Goal: Complete application form

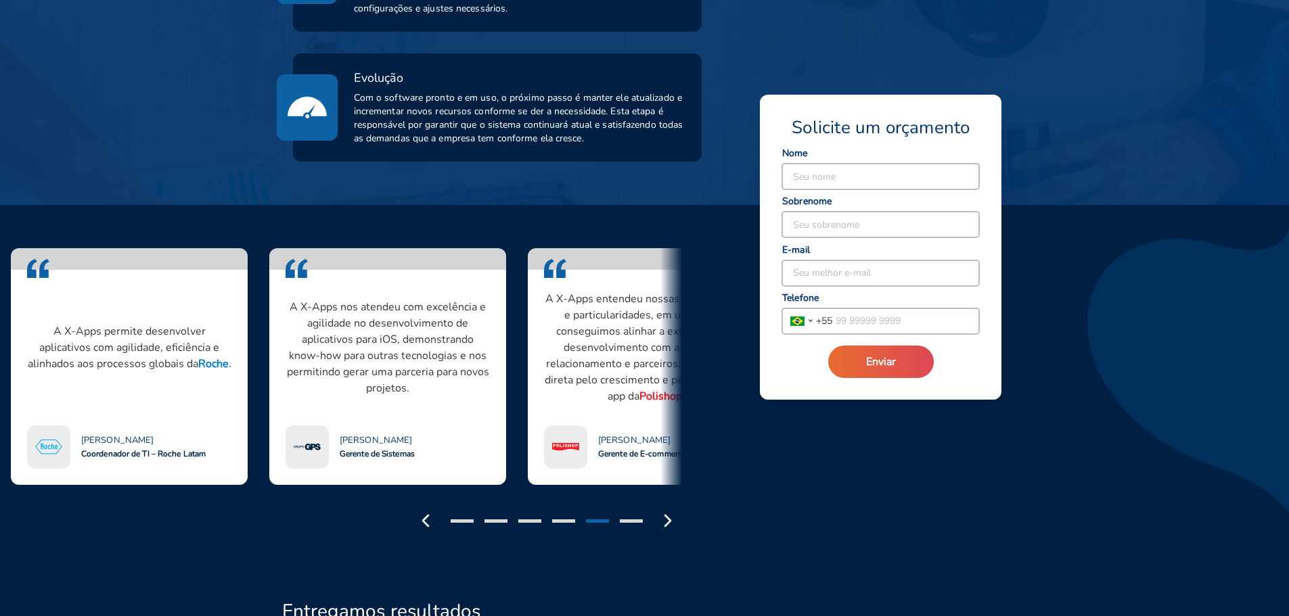
scroll to position [1015, 0]
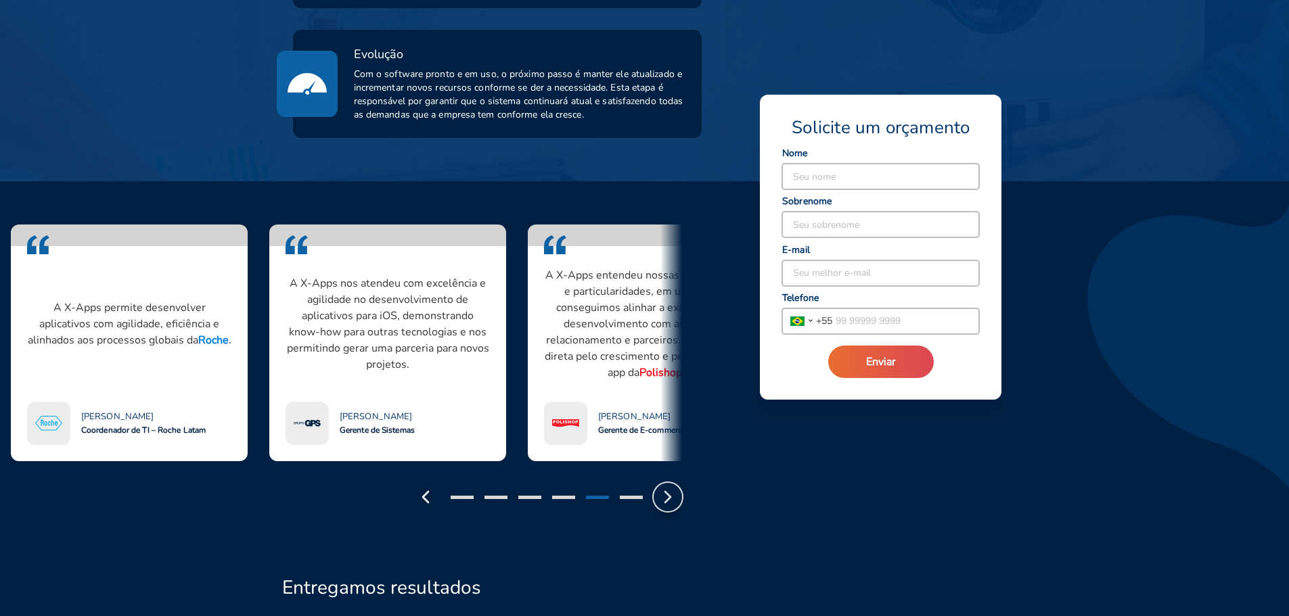
click at [663, 483] on button "button" at bounding box center [668, 497] width 28 height 28
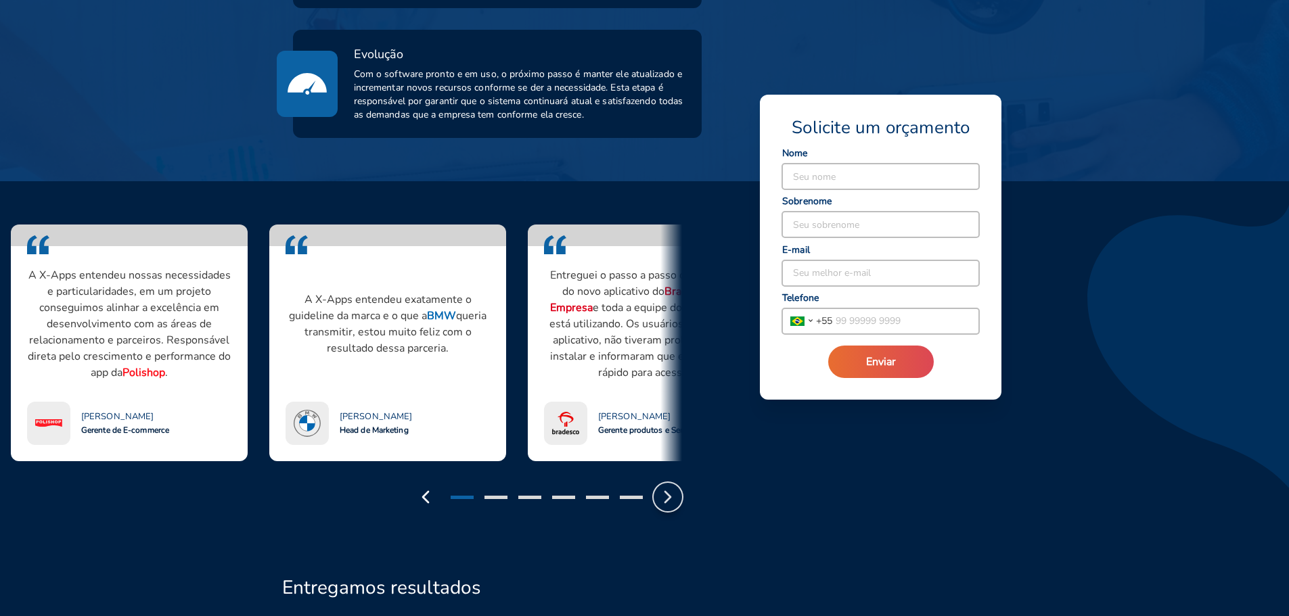
click at [666, 486] on icon "button" at bounding box center [668, 497] width 22 height 22
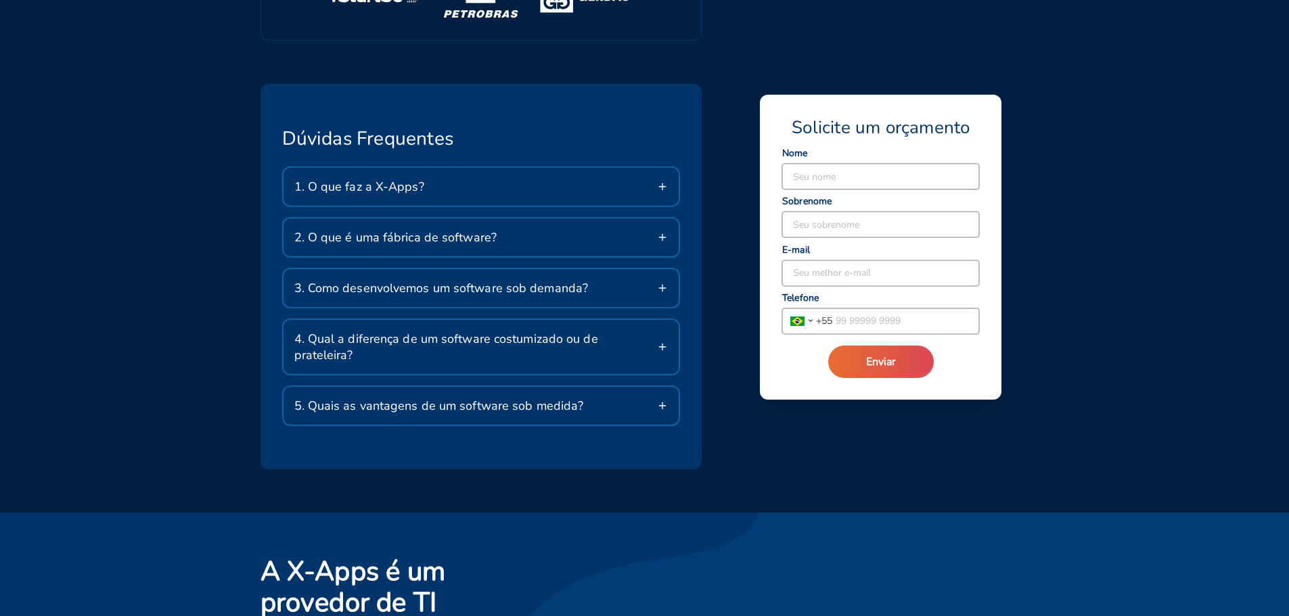
scroll to position [2368, 0]
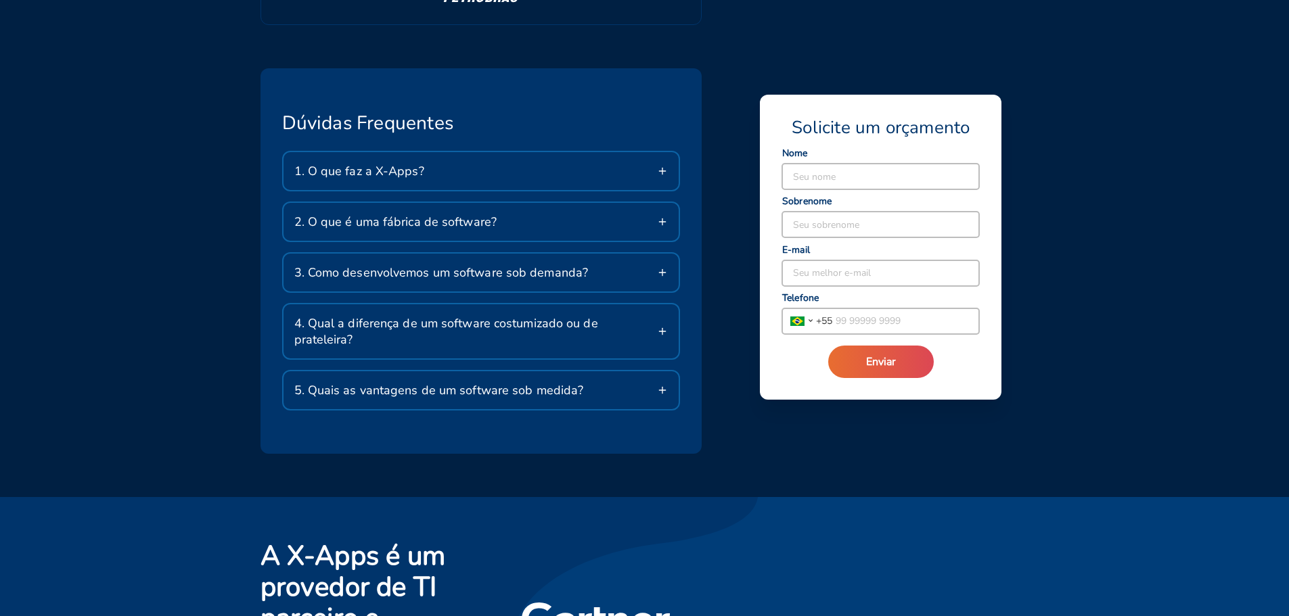
click at [528, 152] on div "1. O que faz a X-Apps?" at bounding box center [481, 171] width 396 height 38
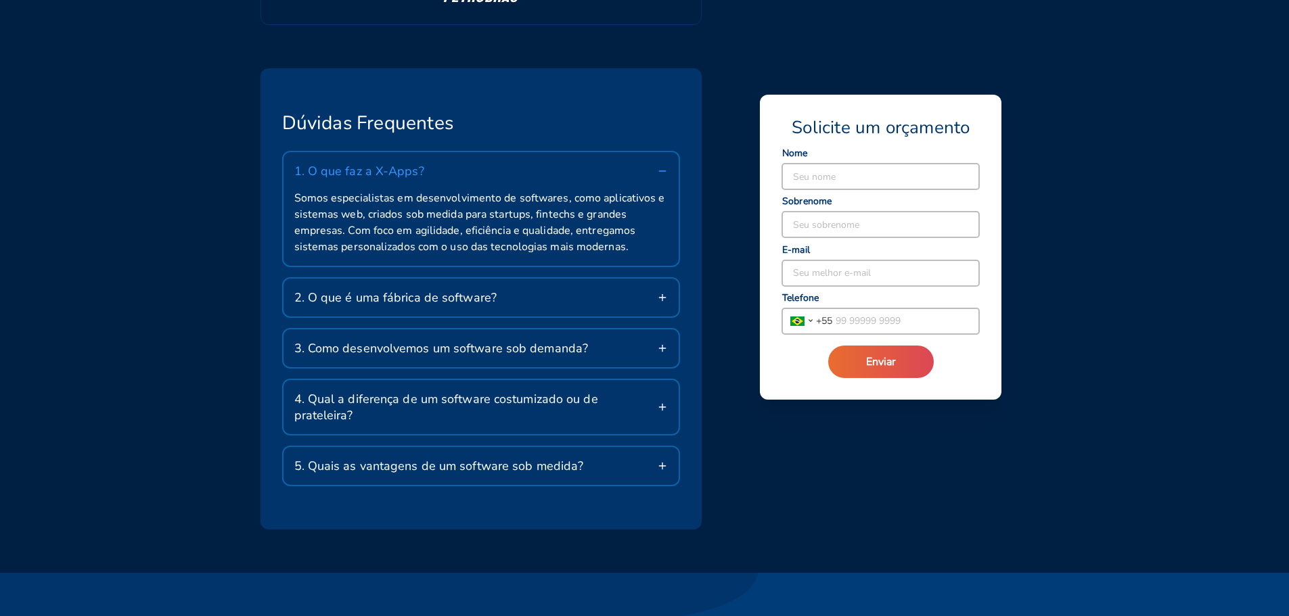
click at [528, 152] on div "1. O que faz a X-Apps?" at bounding box center [481, 171] width 396 height 38
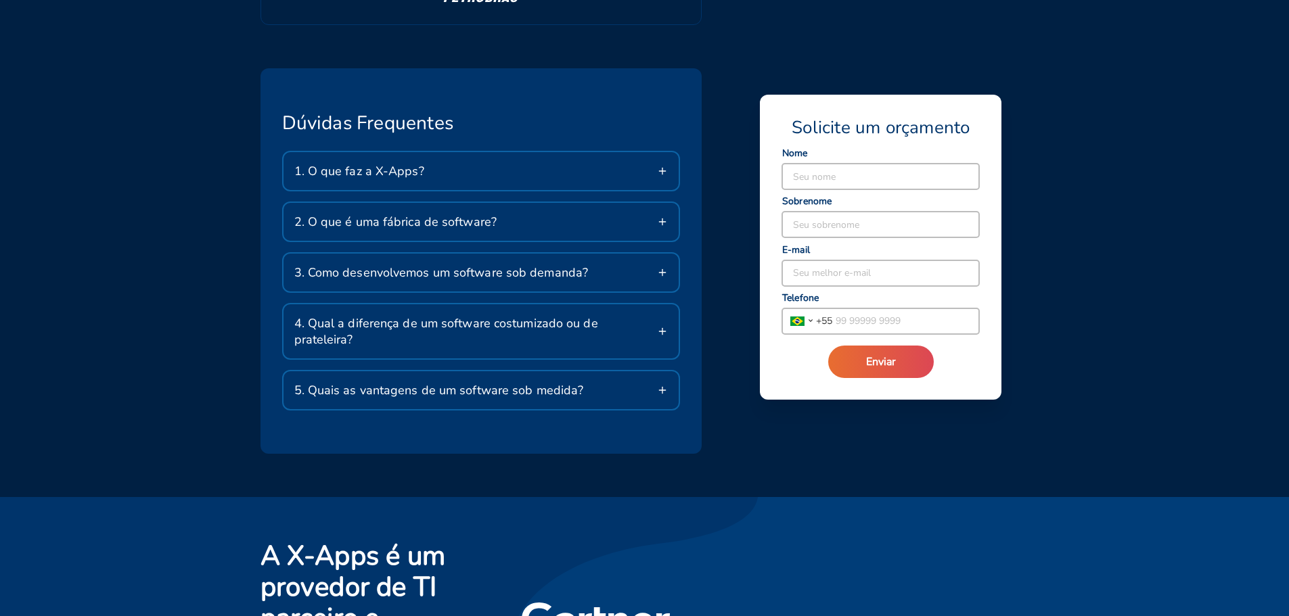
click at [535, 203] on div "2. O que é uma fábrica de software?" at bounding box center [481, 222] width 396 height 38
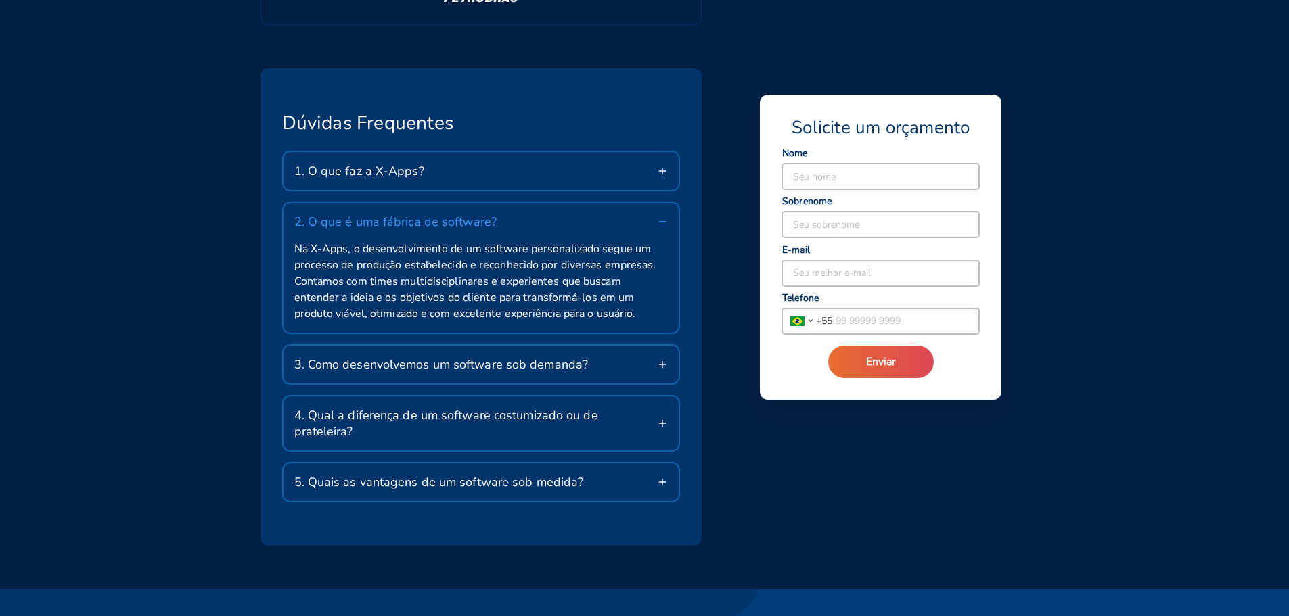
click at [535, 203] on div "2. O que é uma fábrica de software?" at bounding box center [481, 222] width 396 height 38
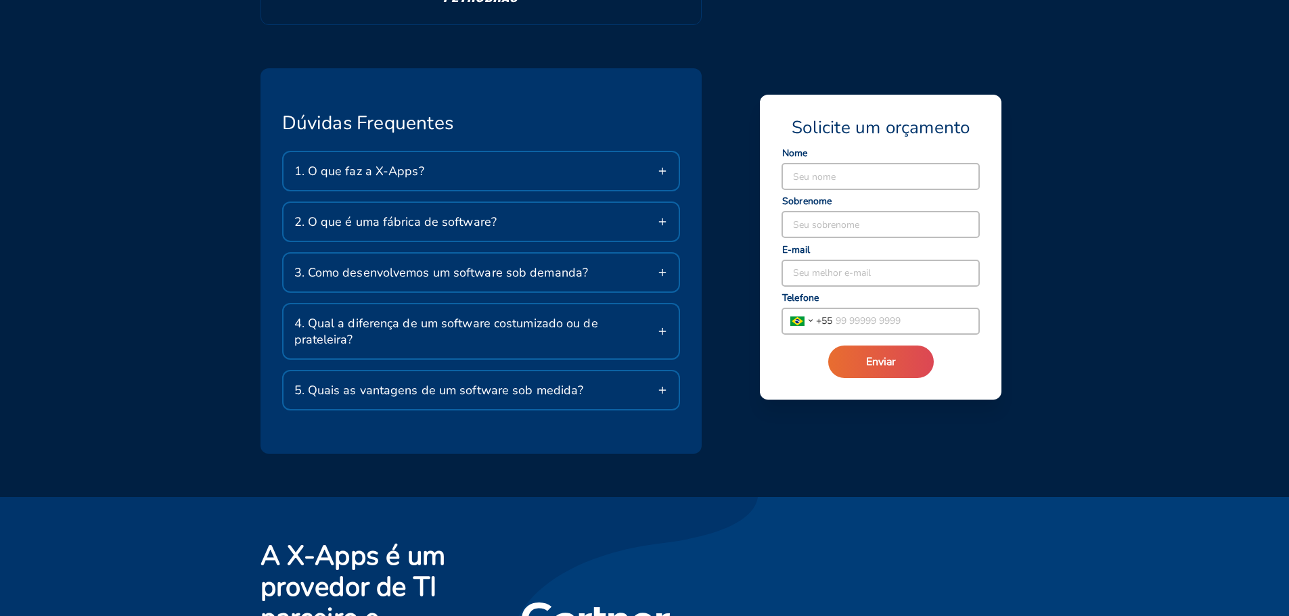
scroll to position [2436, 0]
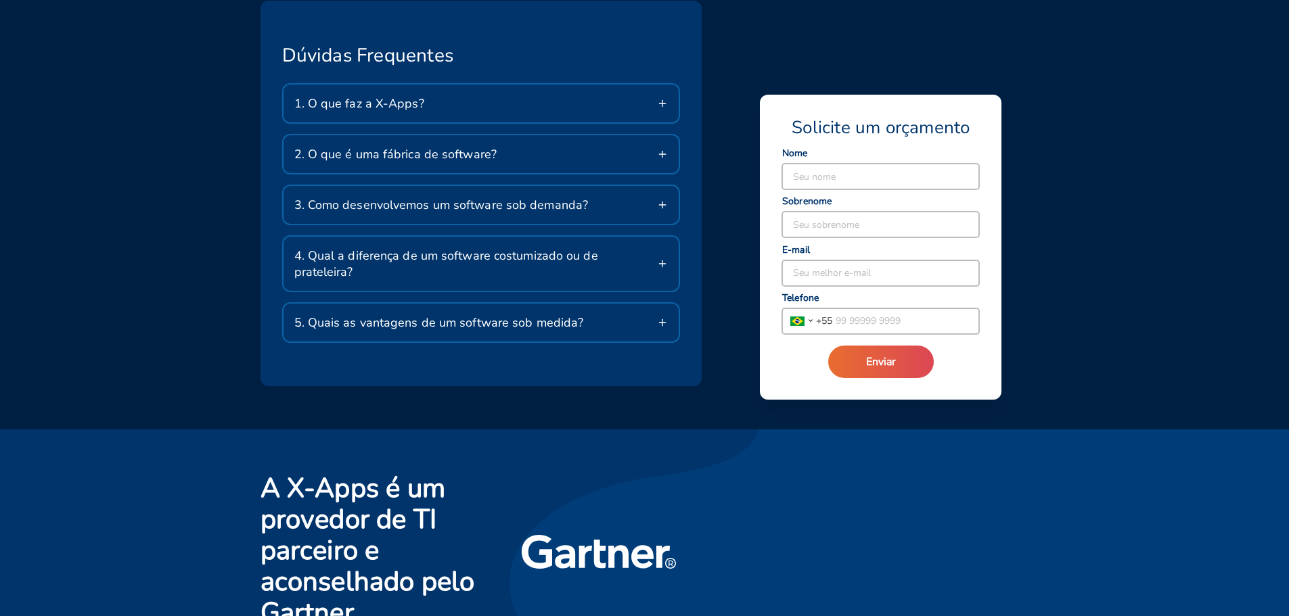
click at [540, 197] on span "3. Como desenvolvemos um software sob demanda?" at bounding box center [441, 205] width 294 height 16
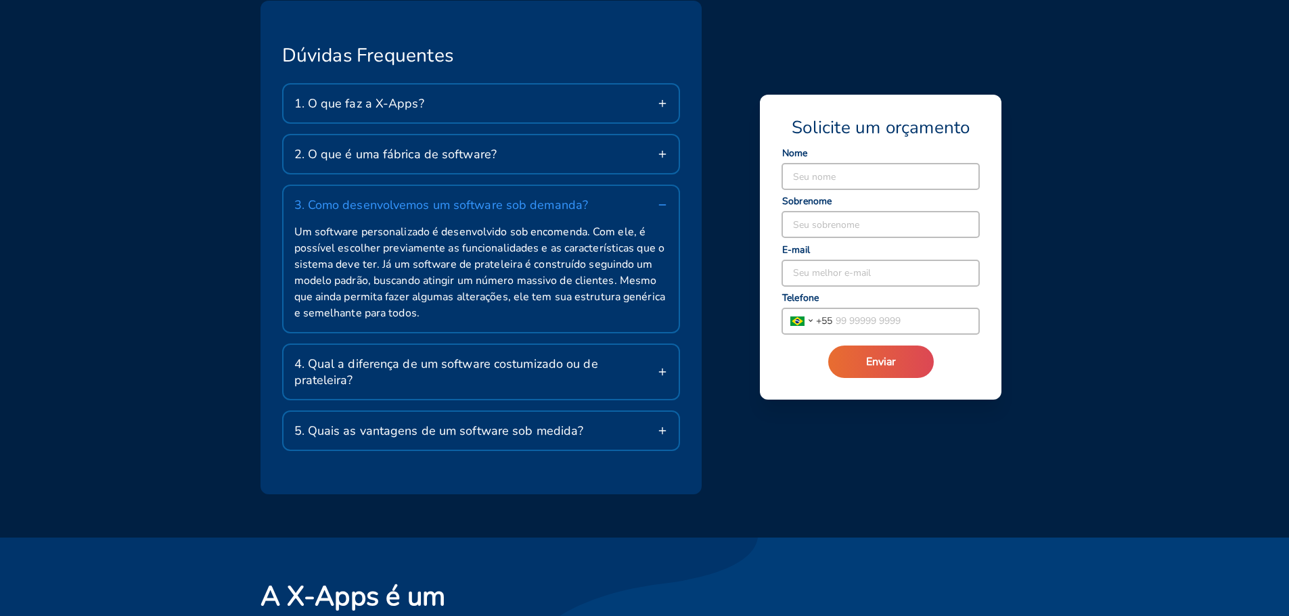
click at [540, 197] on span "3. Como desenvolvemos um software sob demanda?" at bounding box center [441, 205] width 294 height 16
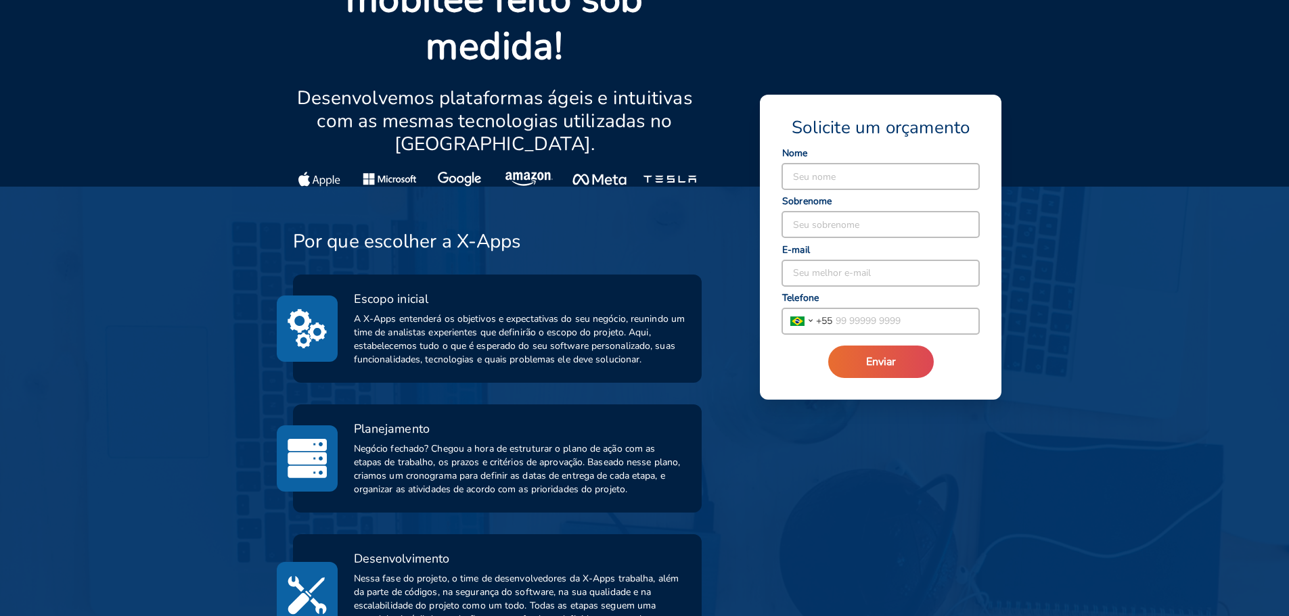
scroll to position [0, 0]
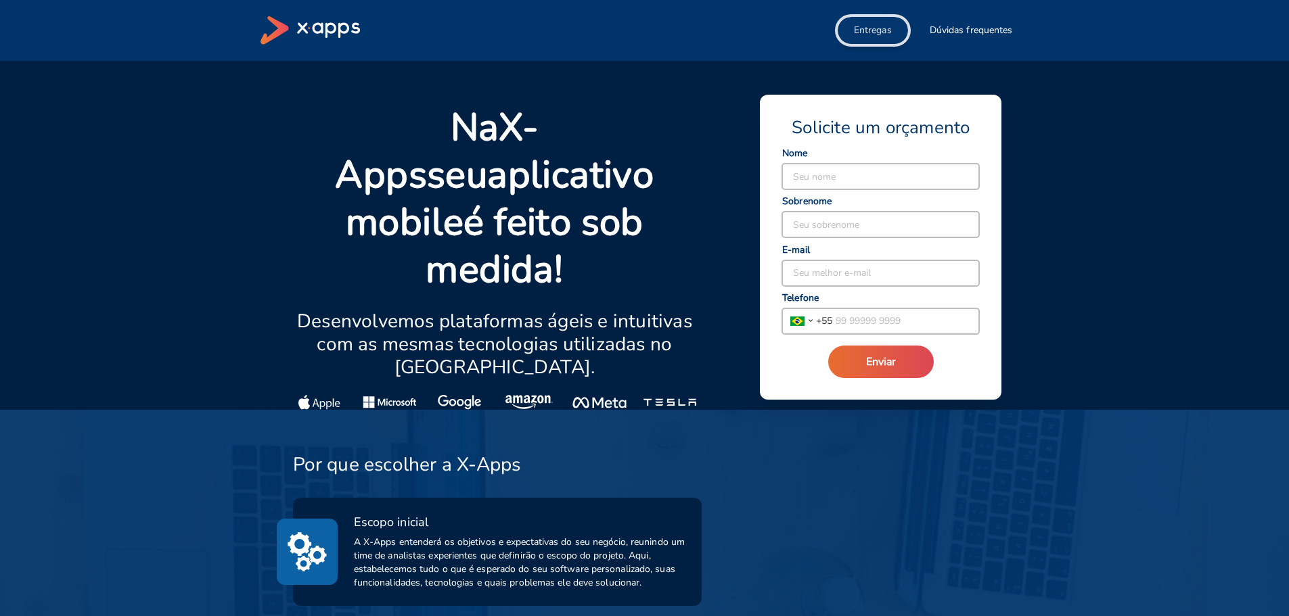
click at [891, 24] on span "Entregas" at bounding box center [873, 31] width 38 height 14
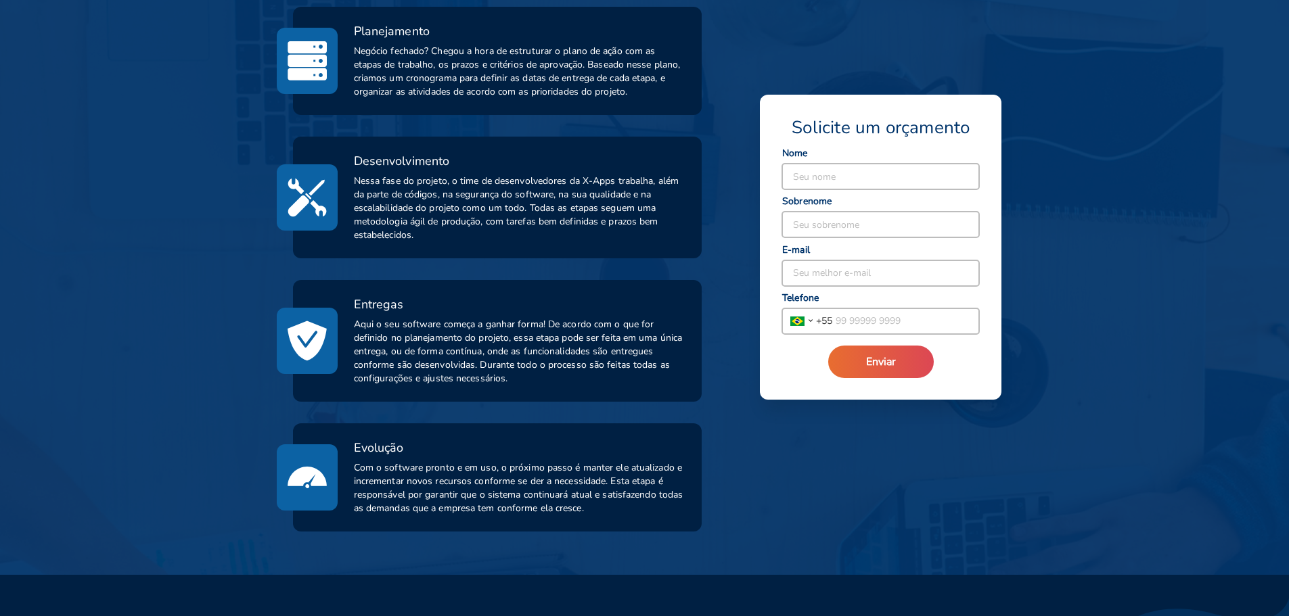
scroll to position [147, 0]
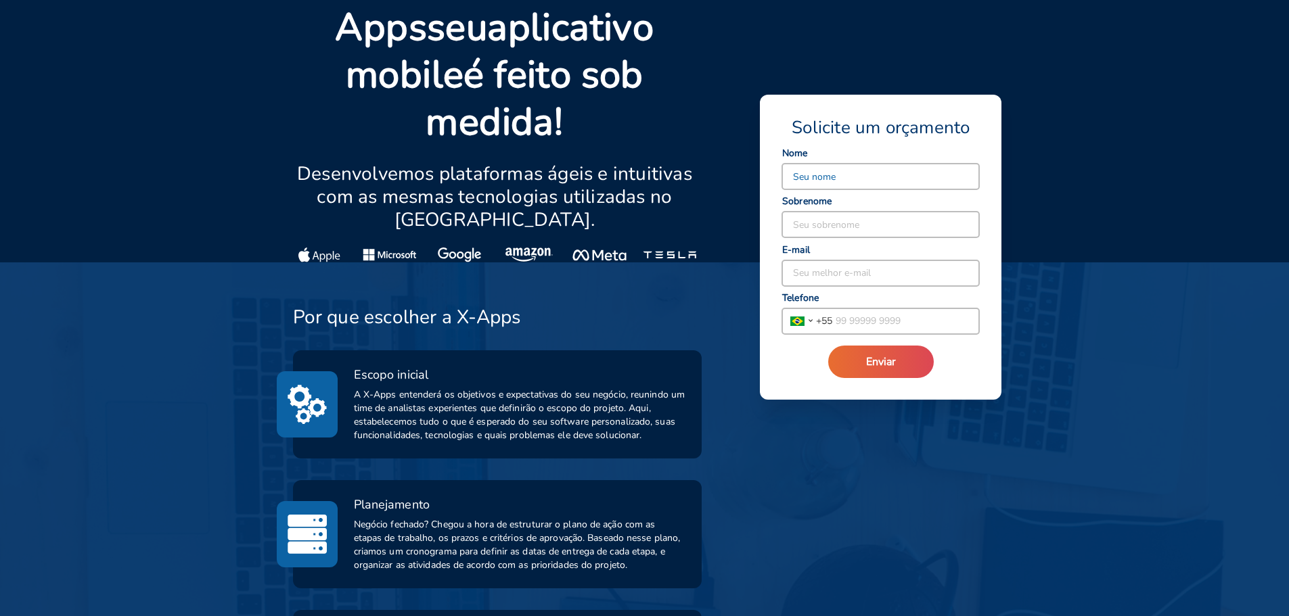
click at [816, 179] on input at bounding box center [880, 177] width 197 height 26
type input "[PERSON_NAME]"
click at [870, 237] on input at bounding box center [880, 225] width 197 height 26
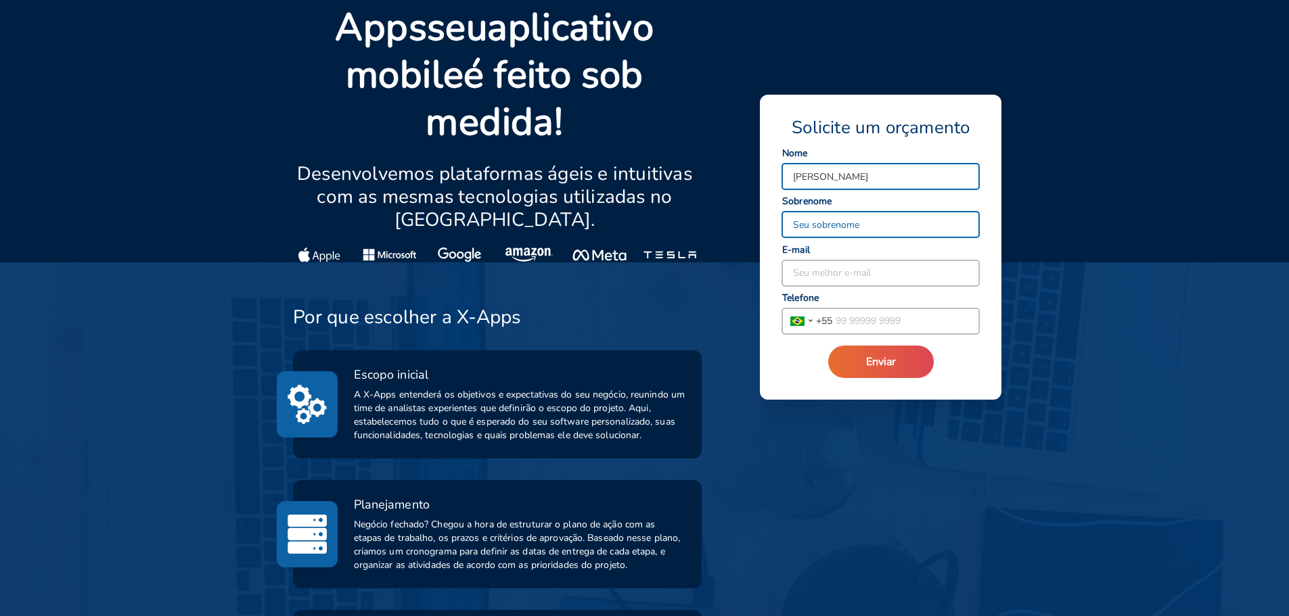
type input "Liberado"
click at [873, 272] on input at bounding box center [880, 273] width 197 height 26
type input "[EMAIL_ADDRESS][DOMAIN_NAME]"
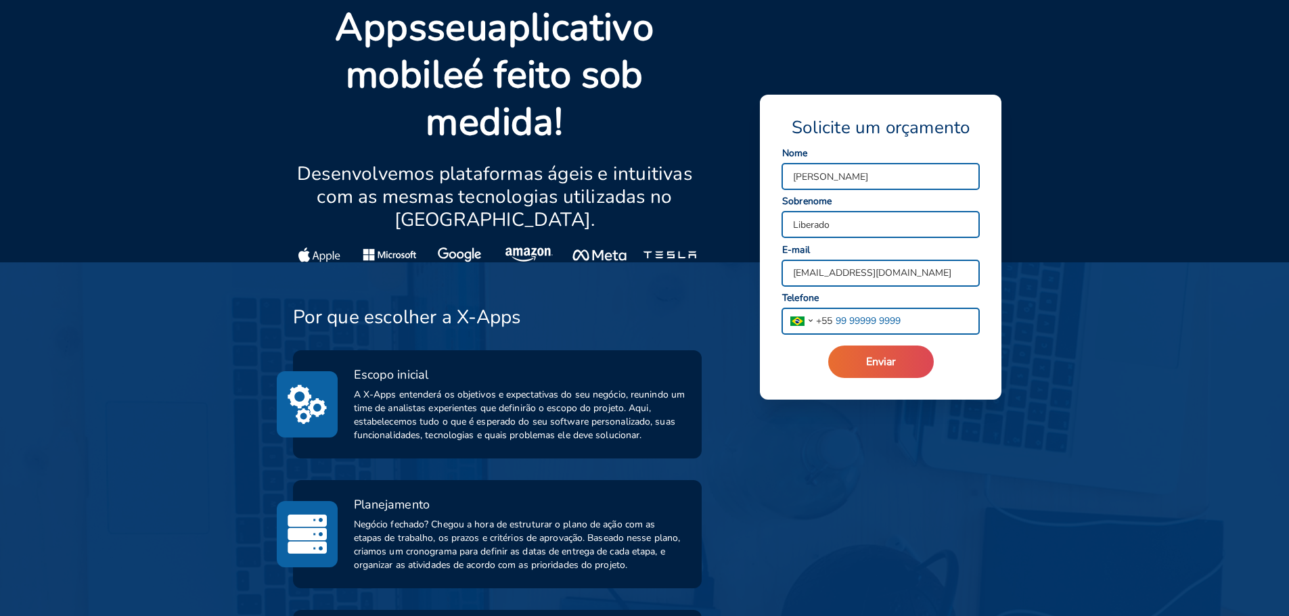
click at [841, 321] on input "tel" at bounding box center [905, 322] width 147 height 26
type input "[PHONE_NUMBER]"
click at [899, 371] on button "Enviar" at bounding box center [881, 362] width 106 height 32
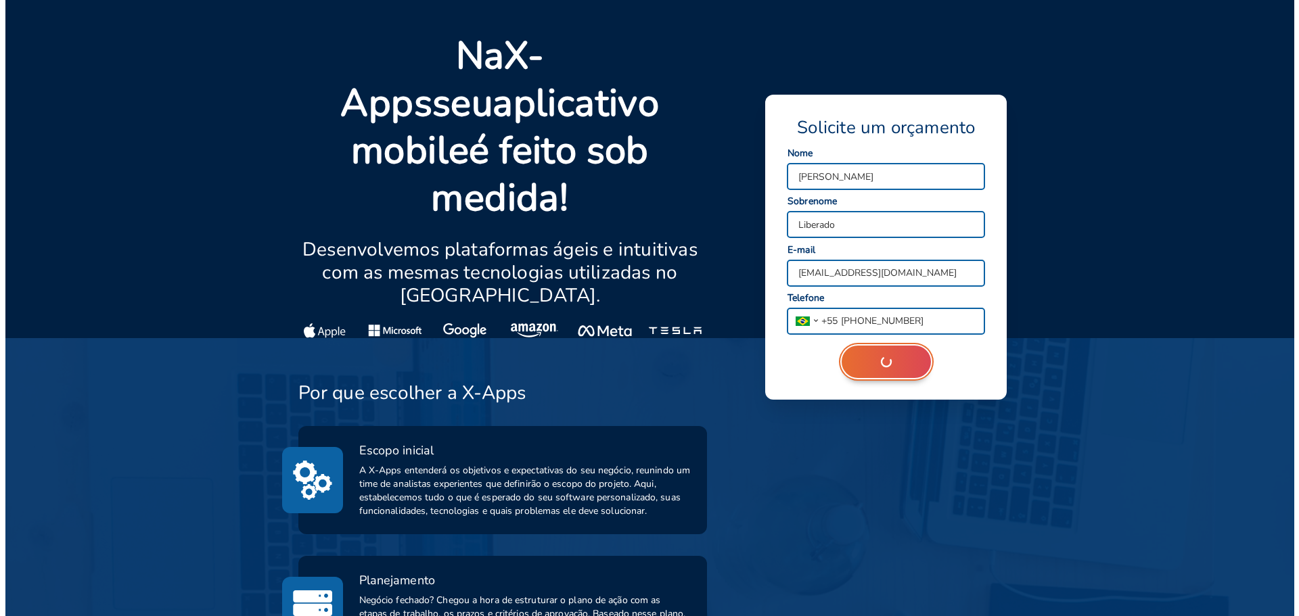
scroll to position [0, 0]
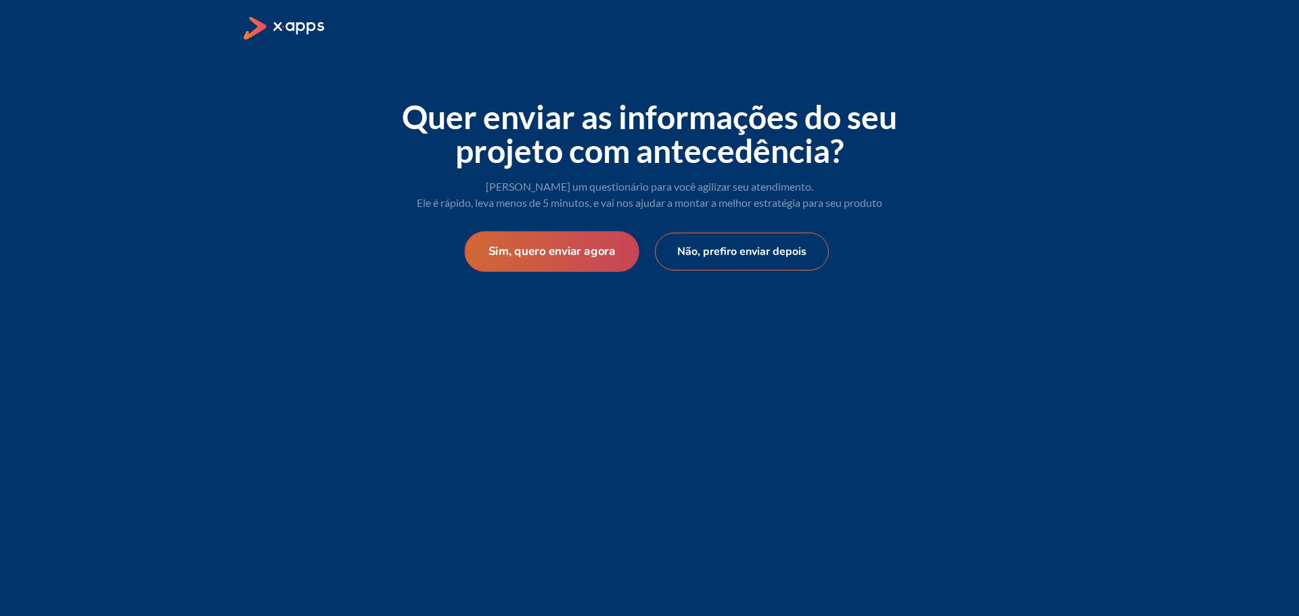
click at [551, 249] on button "Sim, quero enviar agora" at bounding box center [551, 251] width 175 height 41
